Goal: Information Seeking & Learning: Learn about a topic

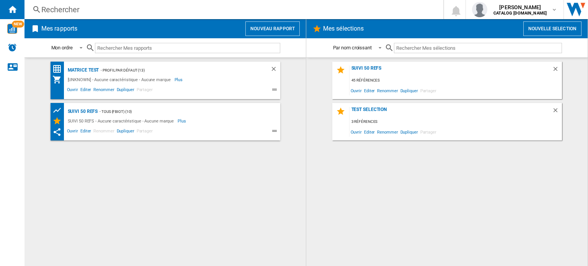
click at [153, 10] on div "Rechercher" at bounding box center [232, 9] width 382 height 11
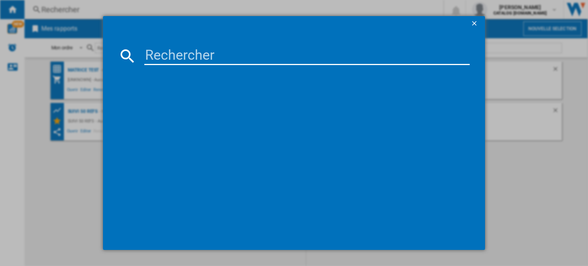
click at [176, 54] on input at bounding box center [306, 56] width 325 height 18
paste input "Philips Senseo Select CSA240/05 - Blanc"
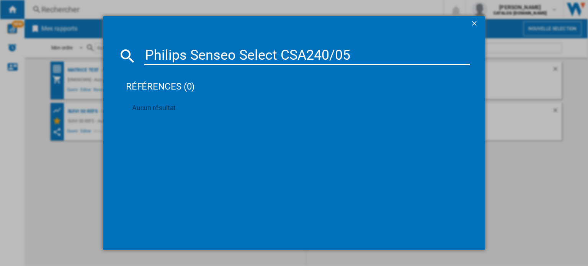
drag, startPoint x: 147, startPoint y: 56, endPoint x: 356, endPoint y: 55, distance: 209.3
click at [356, 55] on input "Philips Senseo Select CSA240/05" at bounding box center [306, 56] width 325 height 18
click at [358, 52] on input "Philips Senseo Select CSA240/05" at bounding box center [306, 56] width 325 height 18
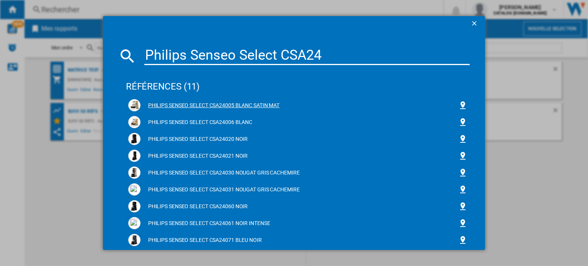
type input "Philips Senseo Select CSA24"
click at [222, 105] on div "PHILIPS SENSEO SELECT CSA24005 BLANC SATIN MAT" at bounding box center [299, 106] width 318 height 8
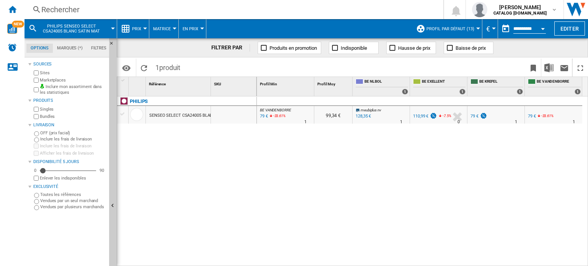
click at [144, 28] on div at bounding box center [145, 29] width 4 height 2
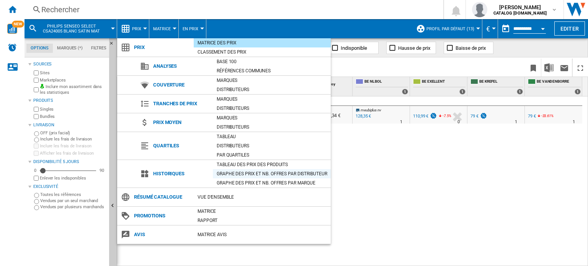
click at [243, 171] on div "Graphe des prix et nb. offres par distributeur" at bounding box center [272, 174] width 118 height 8
